Goal: Task Accomplishment & Management: Manage account settings

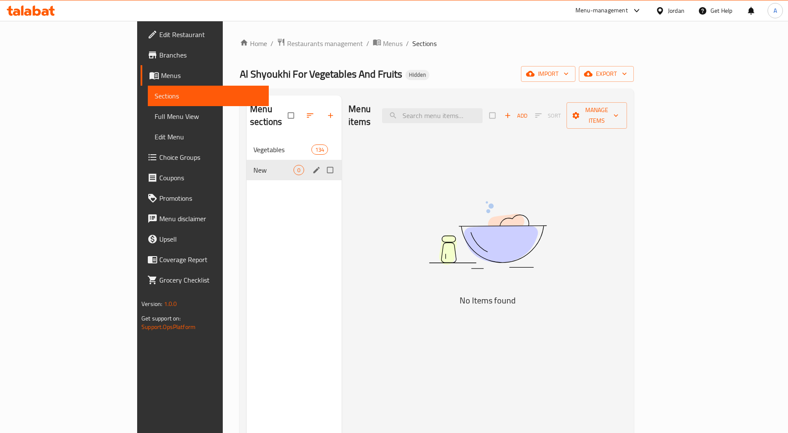
click at [322, 162] on input "Menu sections" at bounding box center [331, 170] width 18 height 16
checkbox input "true"
click at [300, 111] on icon "button" at bounding box center [304, 115] width 9 height 9
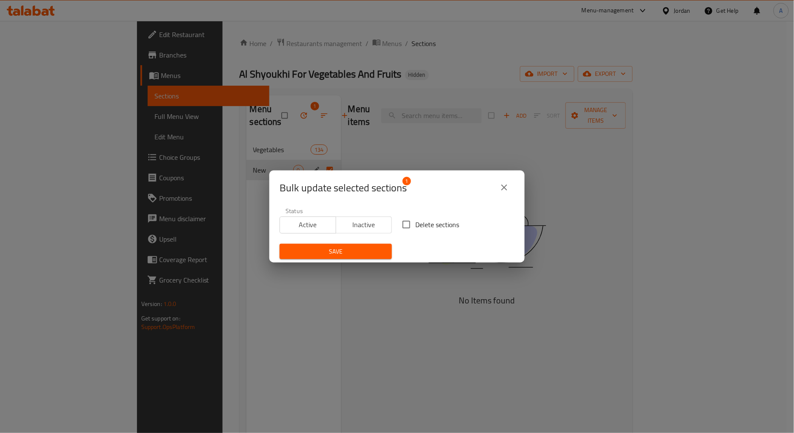
click at [407, 223] on input "Delete sections" at bounding box center [407, 224] width 18 height 18
checkbox input "true"
click at [364, 253] on span "Save" at bounding box center [335, 251] width 99 height 11
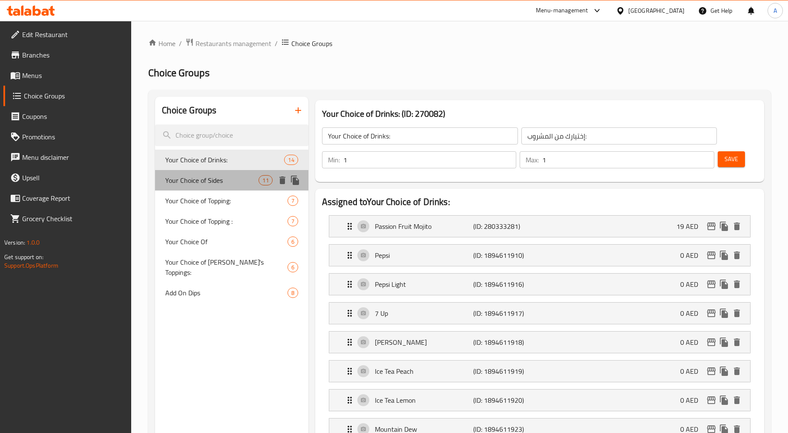
click at [219, 188] on div "Your Choice of Sides 11" at bounding box center [231, 180] width 153 height 20
type input "Your Choice of Sides"
type input "إختيارك من الأطباق الجانبية:"
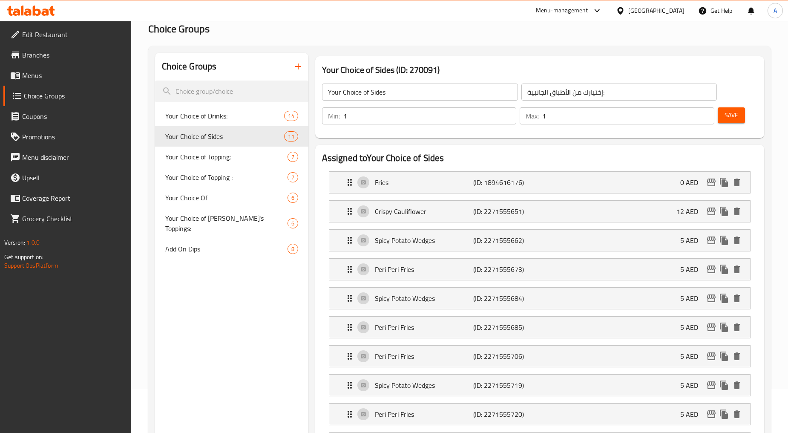
scroll to position [142, 0]
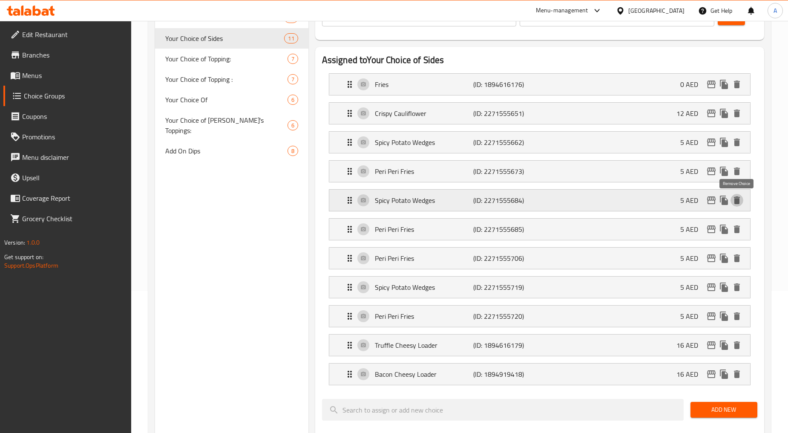
click at [738, 199] on icon "delete" at bounding box center [736, 200] width 6 height 8
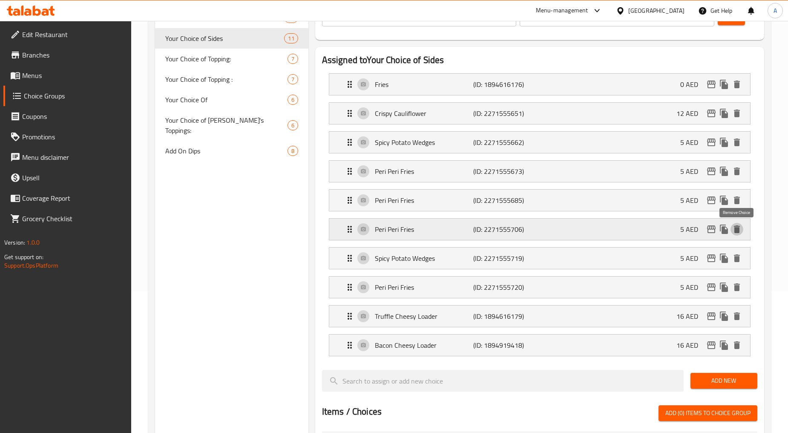
click at [738, 232] on icon "delete" at bounding box center [736, 229] width 6 height 8
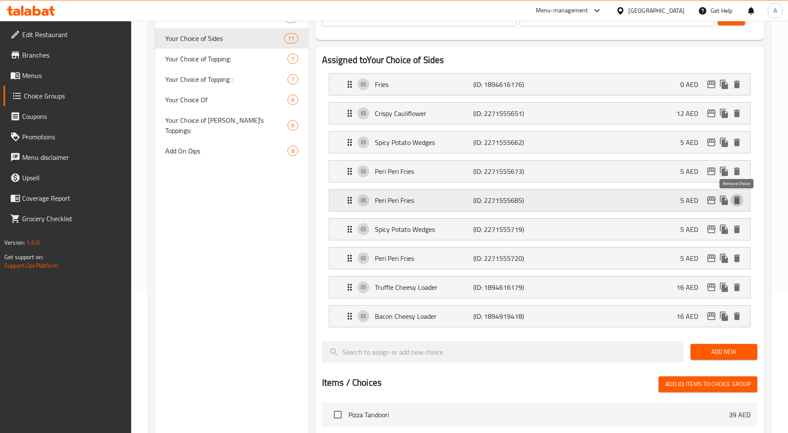
click at [736, 203] on icon "delete" at bounding box center [736, 200] width 6 height 8
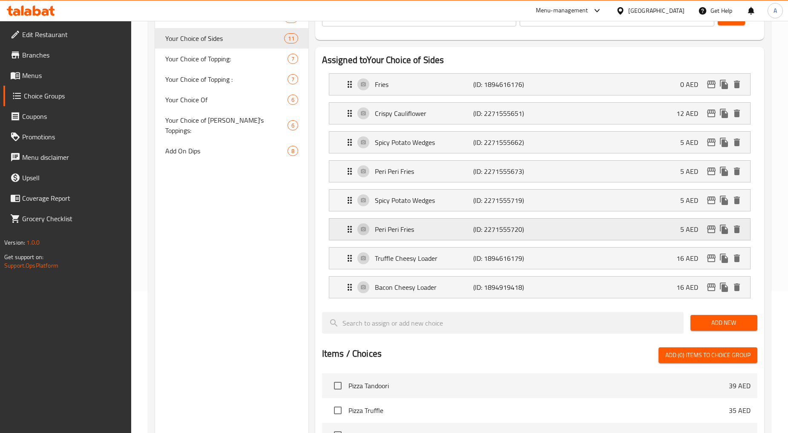
click at [738, 225] on icon "delete" at bounding box center [736, 229] width 10 height 10
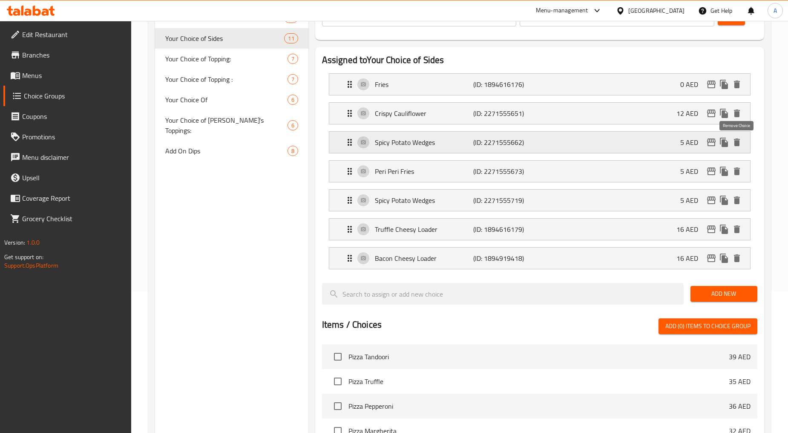
click at [736, 140] on icon "delete" at bounding box center [736, 142] width 10 height 10
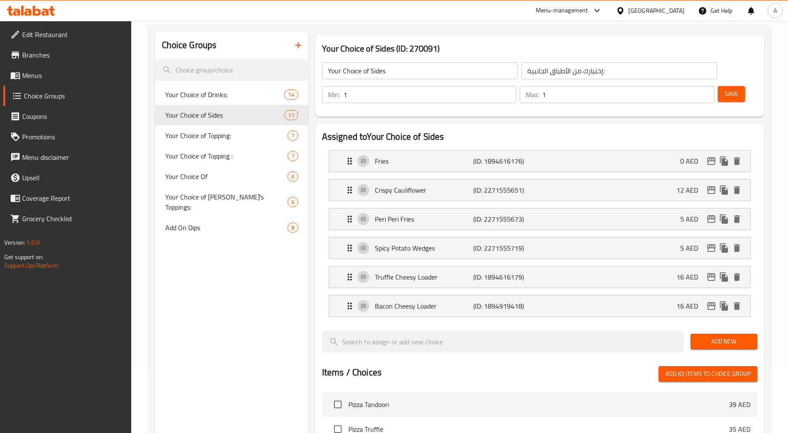
scroll to position [0, 0]
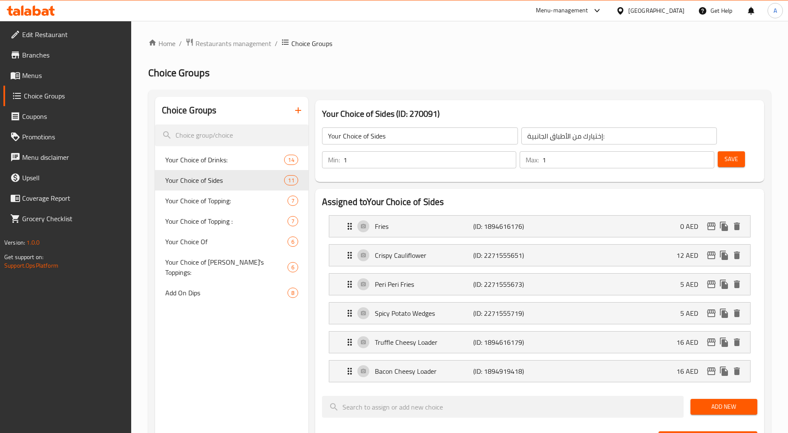
click at [724, 159] on span "Save" at bounding box center [731, 159] width 14 height 11
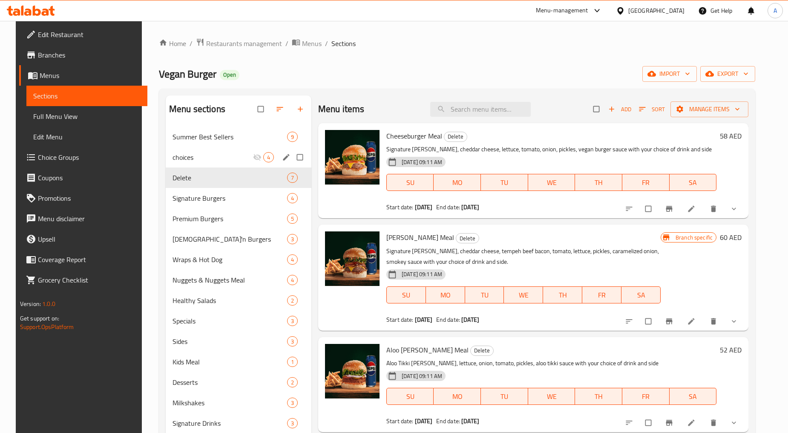
click at [292, 155] on input "Menu sections" at bounding box center [301, 157] width 18 height 16
checkbox input "true"
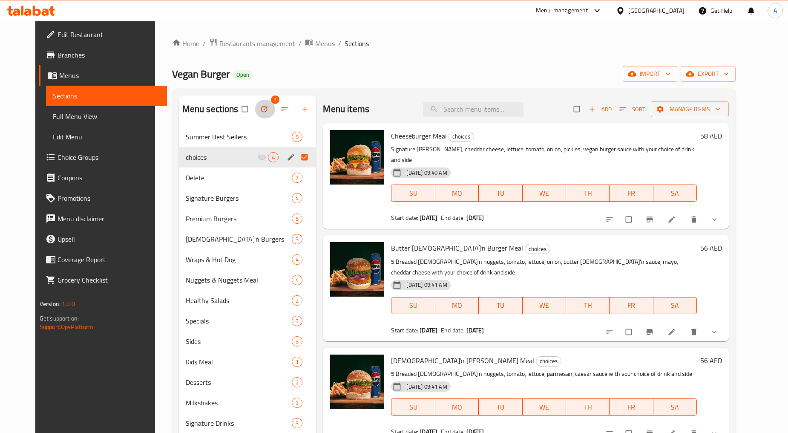
click at [260, 109] on icon "button" at bounding box center [264, 109] width 9 height 9
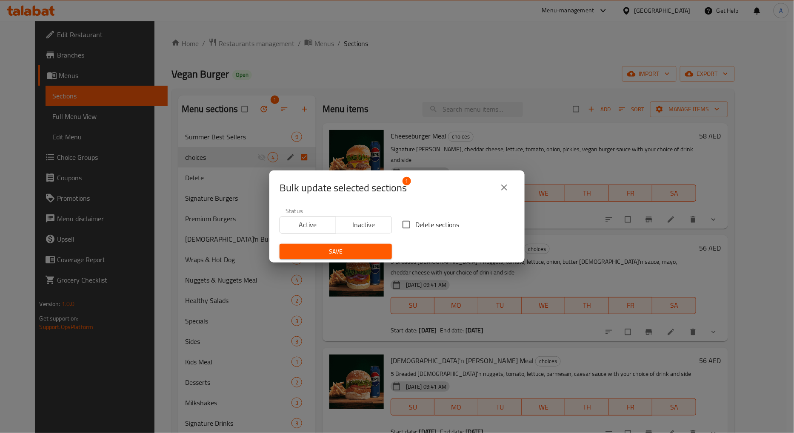
click at [415, 219] on span "Delete sections" at bounding box center [437, 224] width 44 height 10
click at [415, 218] on input "Delete sections" at bounding box center [407, 224] width 18 height 18
checkbox input "true"
click at [367, 251] on span "Save" at bounding box center [335, 251] width 99 height 11
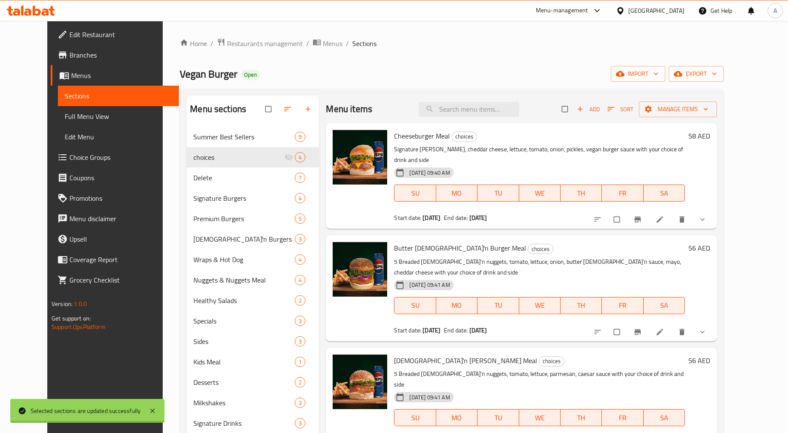
click at [504, 187] on span "TU" at bounding box center [498, 193] width 34 height 12
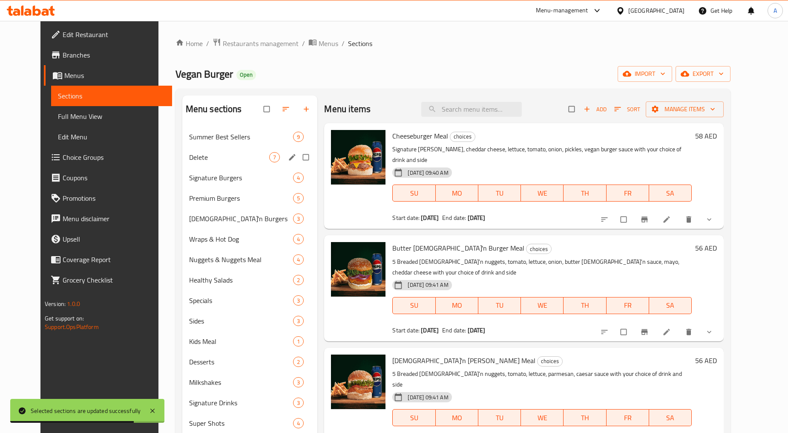
click at [298, 159] on input "Menu sections" at bounding box center [307, 157] width 18 height 16
checkbox input "true"
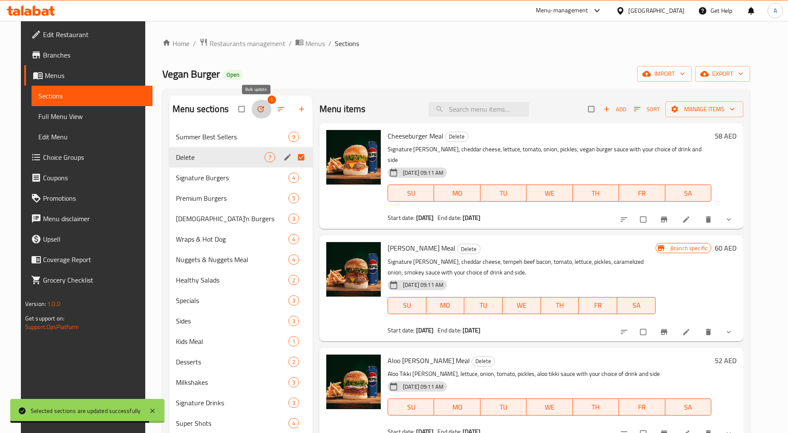
click at [256, 110] on icon "button" at bounding box center [260, 109] width 9 height 9
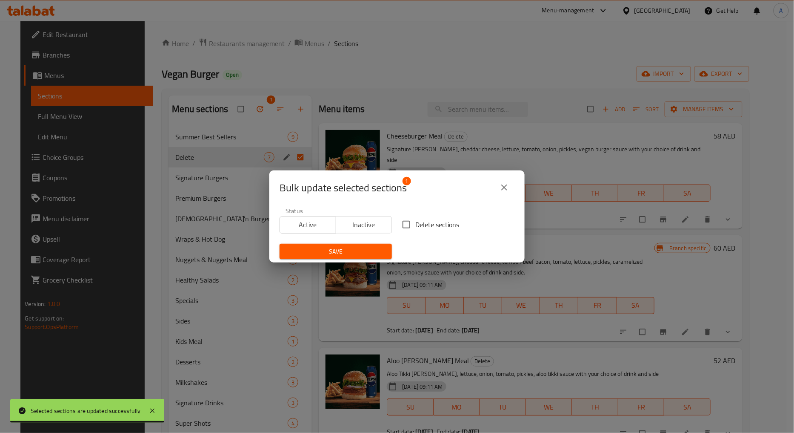
click at [426, 225] on span "Delete sections" at bounding box center [437, 224] width 44 height 10
click at [415, 225] on input "Delete sections" at bounding box center [407, 224] width 18 height 18
checkbox input "true"
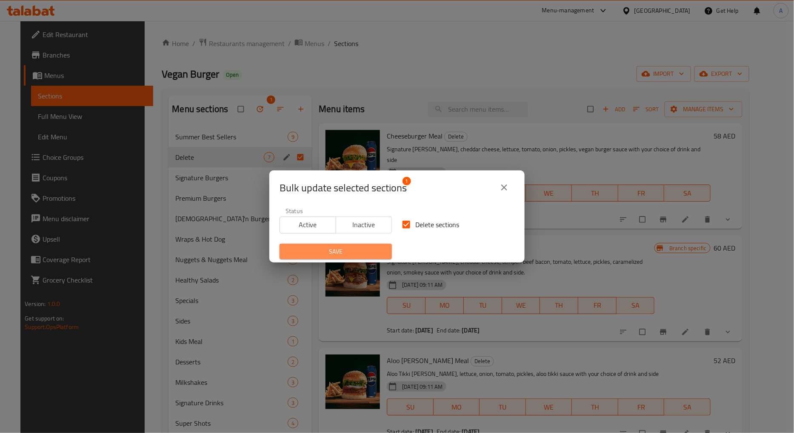
click at [348, 253] on span "Save" at bounding box center [335, 251] width 99 height 11
